Goal: Book appointment/travel/reservation

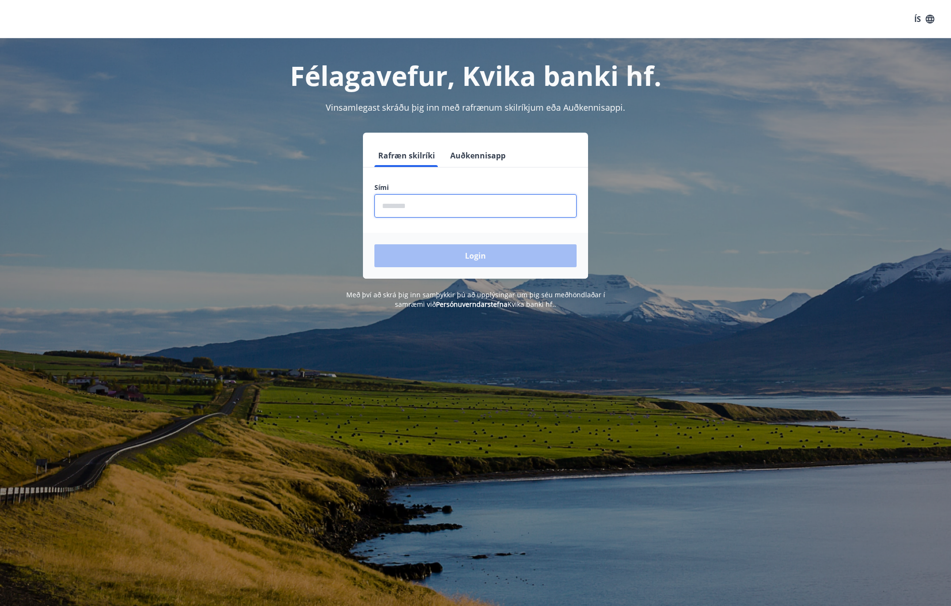
click at [411, 206] on input "phone" at bounding box center [475, 205] width 202 height 23
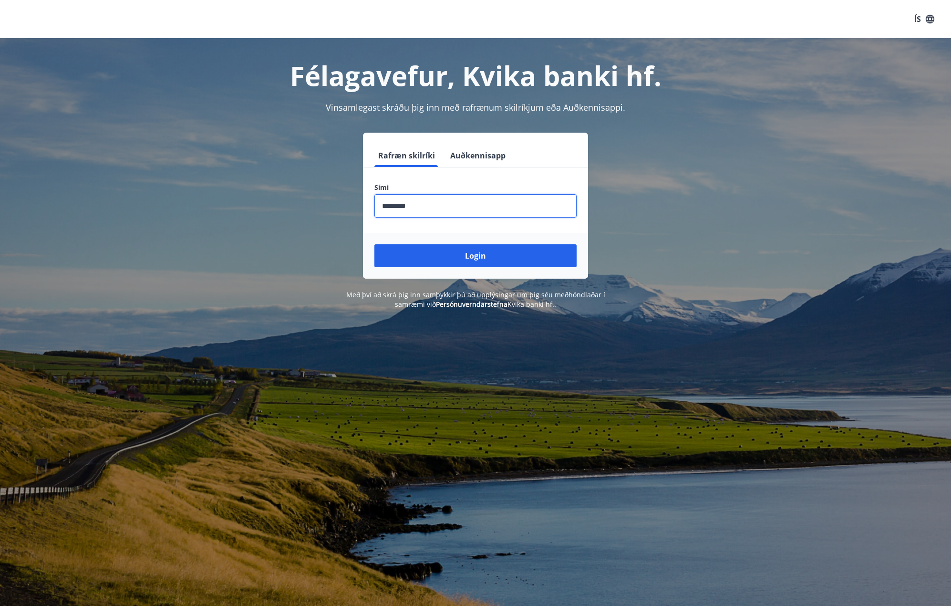
type input "********"
click at [374, 244] on button "Login" at bounding box center [475, 255] width 202 height 23
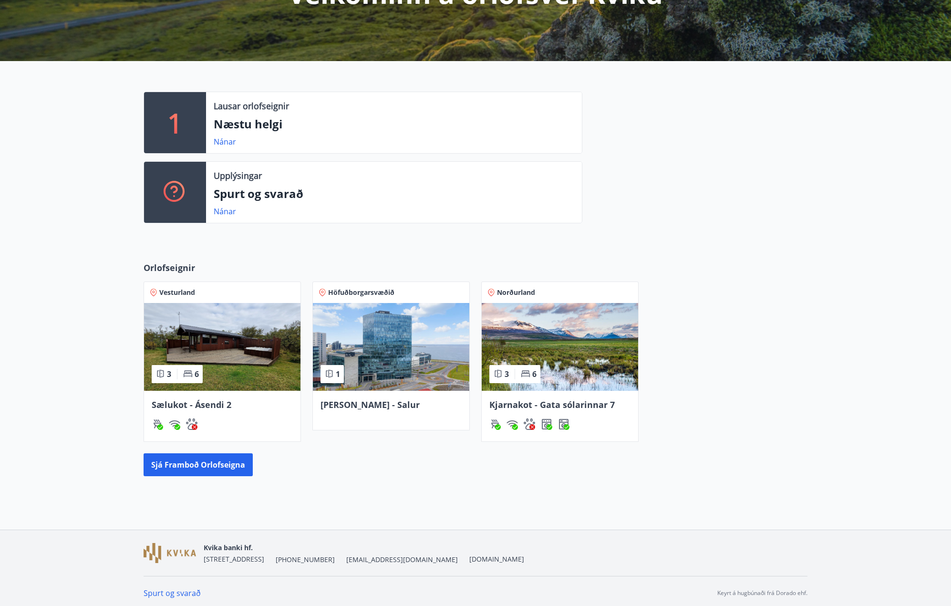
scroll to position [160, 0]
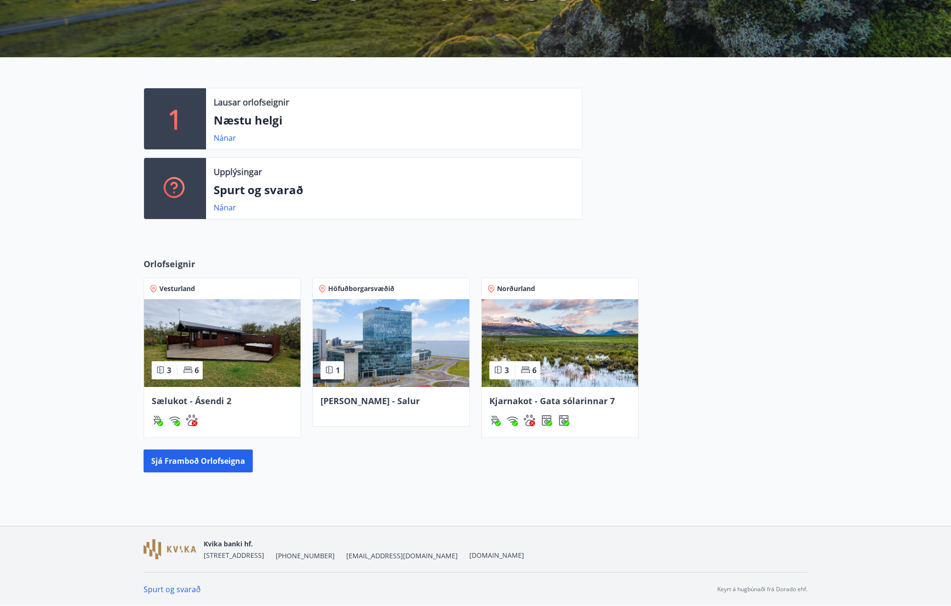
drag, startPoint x: 535, startPoint y: 396, endPoint x: 517, endPoint y: 403, distance: 19.0
click at [517, 403] on span "Kjarnakot - Gata sólarinnar 7" at bounding box center [551, 400] width 125 height 11
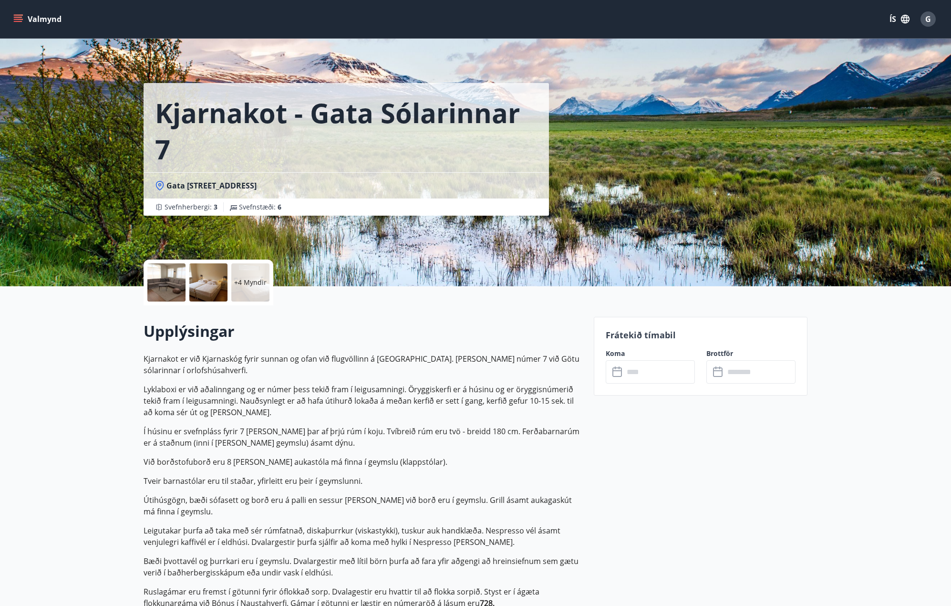
click at [646, 369] on input "text" at bounding box center [659, 371] width 71 height 23
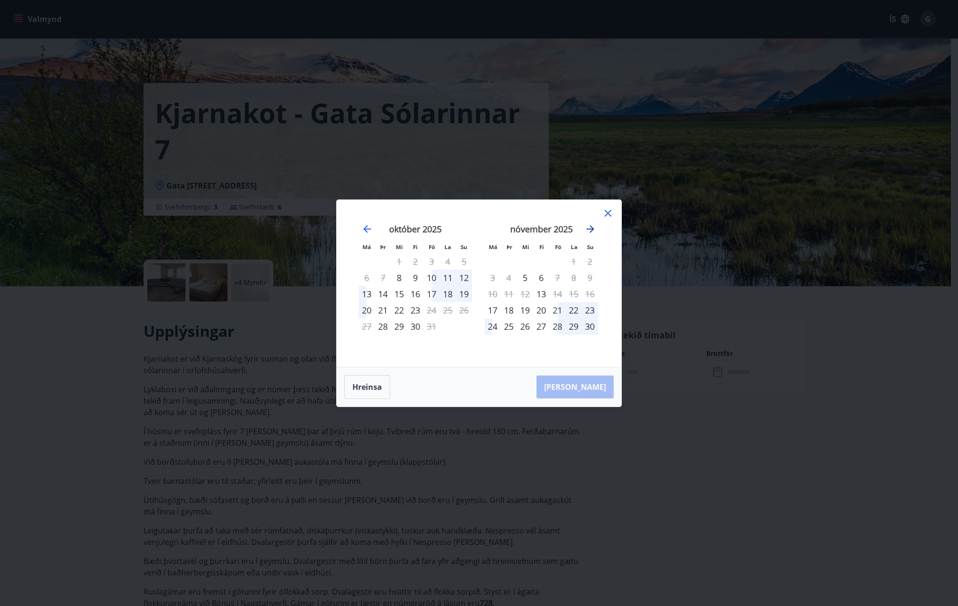
click at [588, 230] on icon "Move forward to switch to the next month." at bounding box center [590, 228] width 11 height 11
click at [587, 229] on icon "Move forward to switch to the next month." at bounding box center [590, 228] width 11 height 11
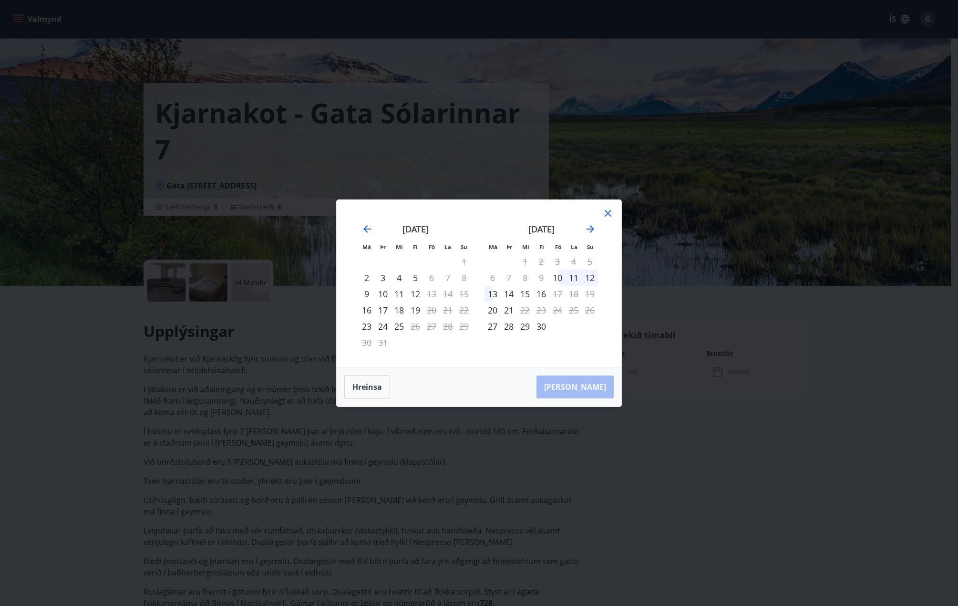
drag, startPoint x: 411, startPoint y: 214, endPoint x: 392, endPoint y: 218, distance: 18.6
click at [411, 214] on div "[DATE]" at bounding box center [415, 232] width 113 height 42
click at [371, 227] on icon "Move backward to switch to the previous month." at bounding box center [366, 228] width 11 height 11
click at [372, 226] on icon "Move backward to switch to the previous month." at bounding box center [366, 228] width 11 height 11
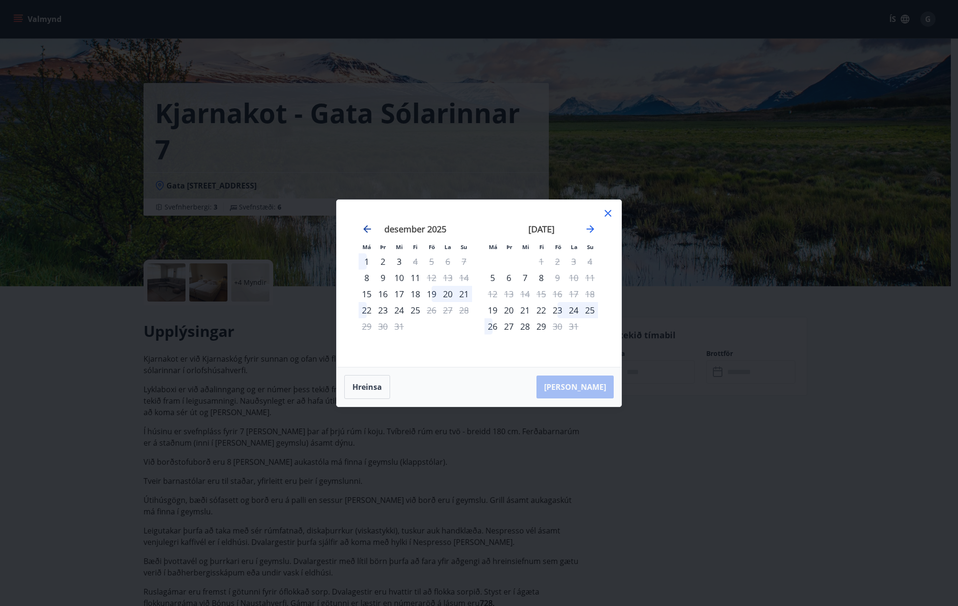
click at [372, 226] on icon "Move backward to switch to the previous month." at bounding box center [366, 228] width 11 height 11
